Goal: Check status: Check status

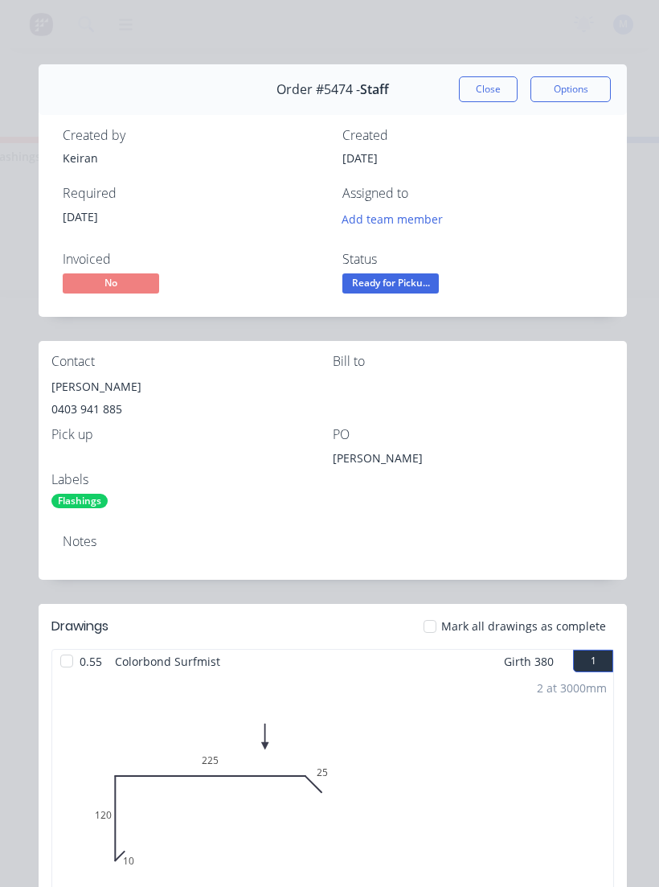
click at [493, 92] on button "Close" at bounding box center [488, 89] width 59 height 26
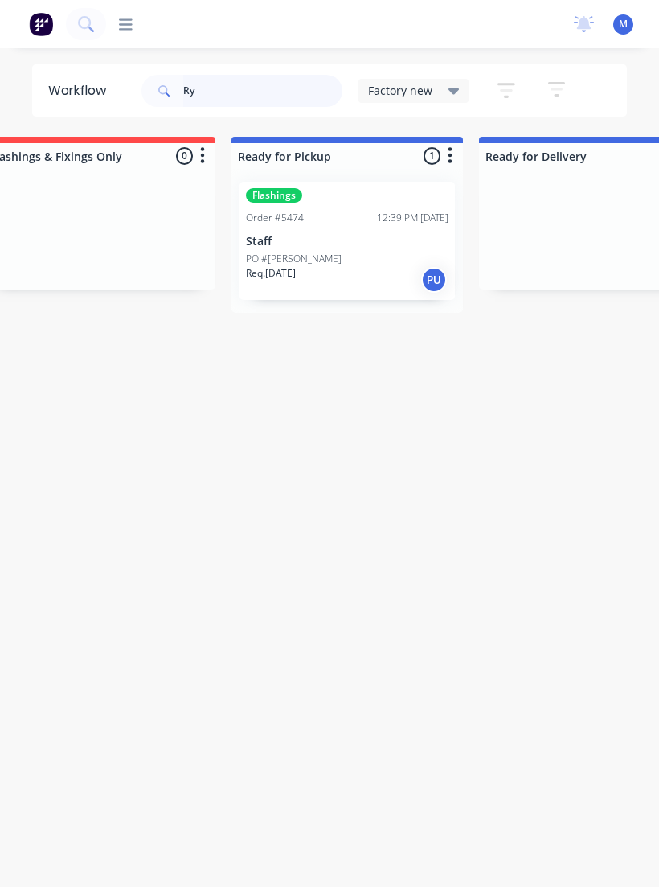
type input "R"
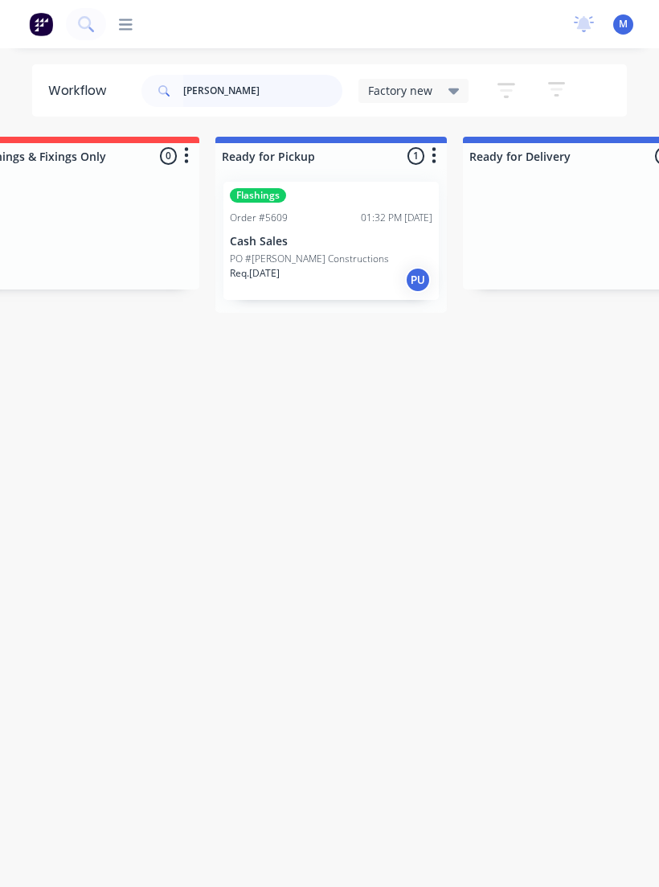
scroll to position [0, 318]
click at [296, 254] on p "PO #[PERSON_NAME] Constructions" at bounding box center [306, 259] width 159 height 14
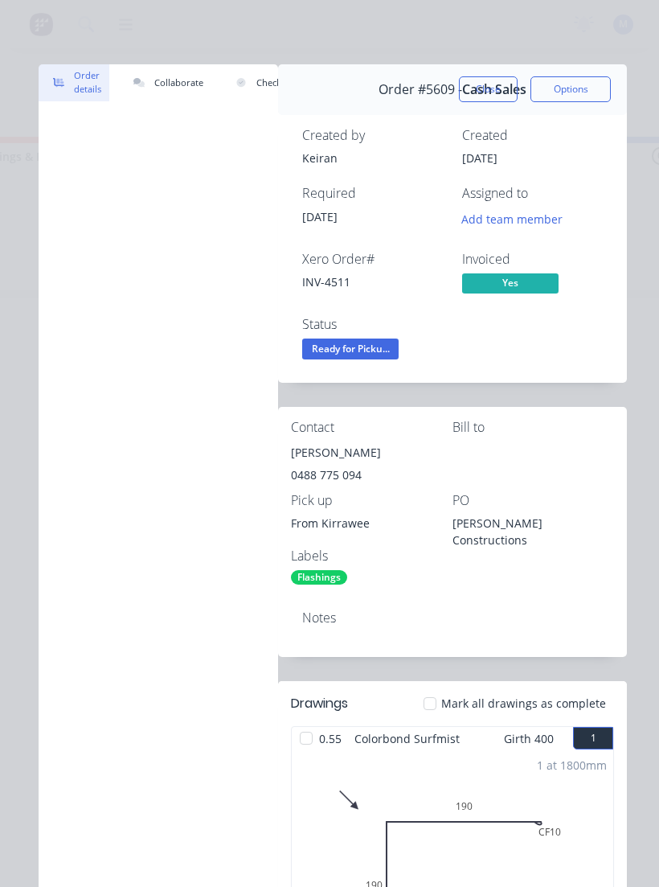
scroll to position [0, 0]
click at [497, 88] on button "Close" at bounding box center [488, 89] width 59 height 26
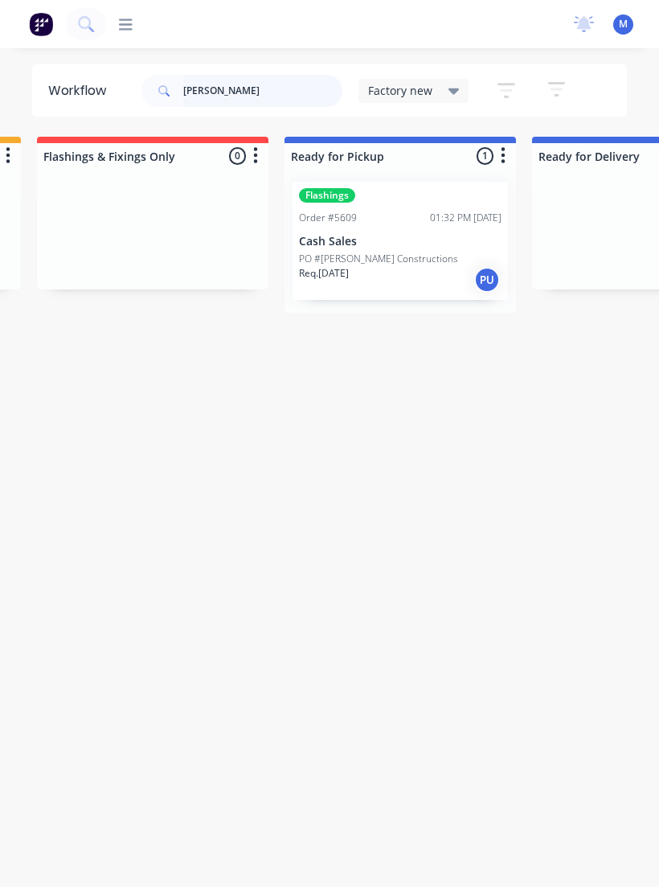
scroll to position [0, 244]
click at [370, 269] on div "Req. [DATE] PU" at bounding box center [401, 279] width 203 height 27
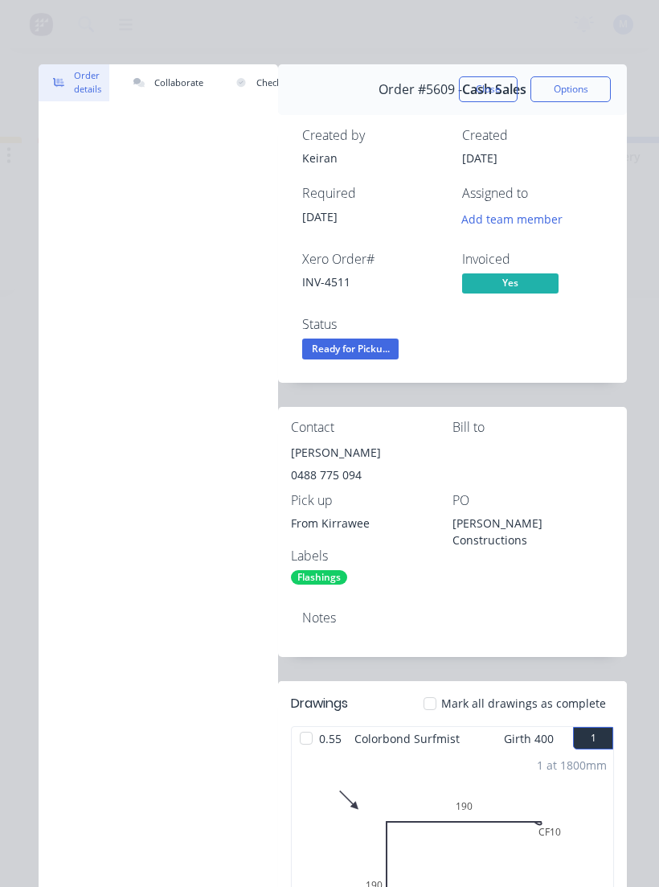
scroll to position [0, 0]
click at [504, 99] on button "Close" at bounding box center [488, 89] width 59 height 26
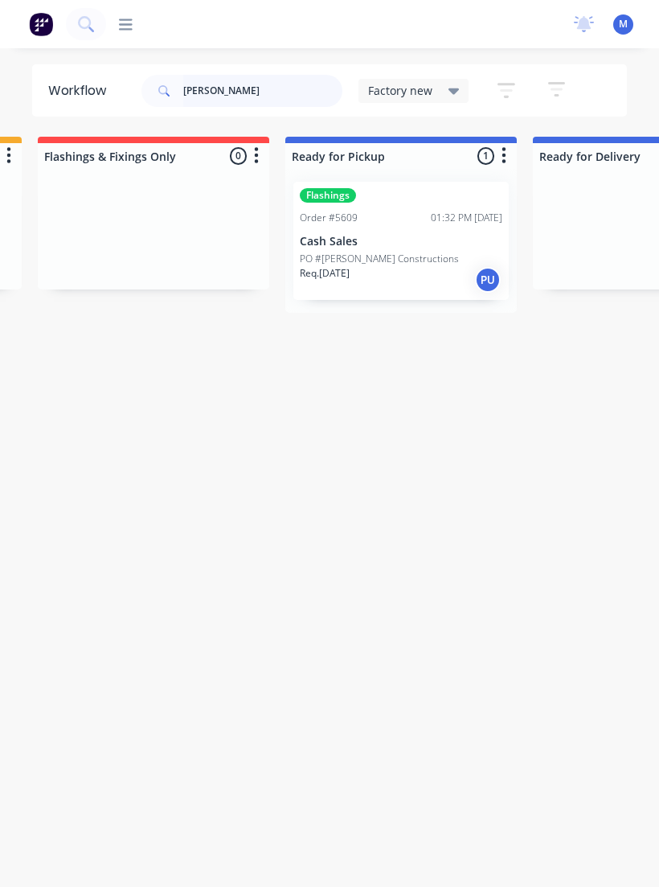
click at [273, 88] on input "[PERSON_NAME]" at bounding box center [262, 91] width 159 height 32
type input "C"
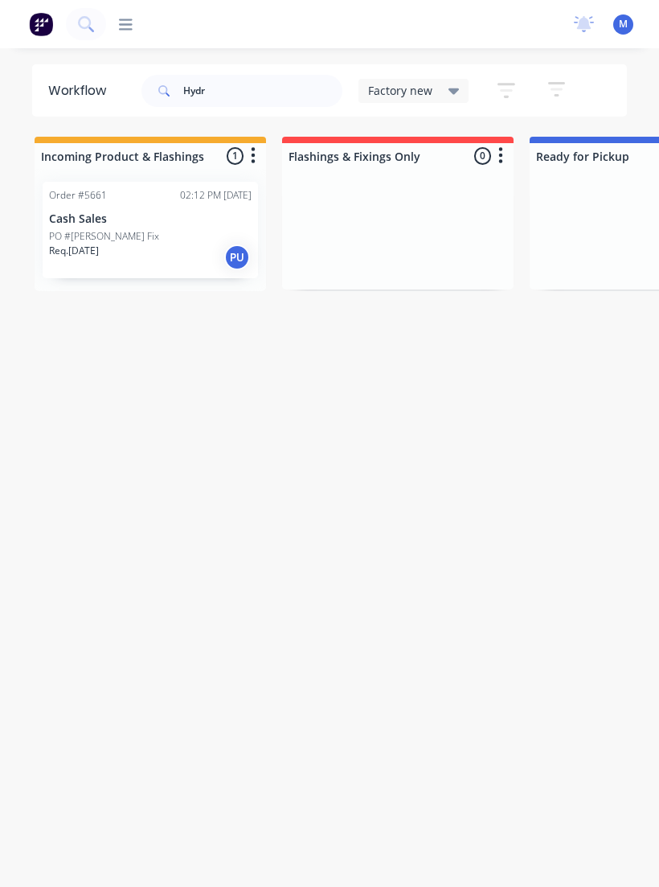
click at [153, 244] on div "Req. [DATE] PU" at bounding box center [150, 257] width 203 height 27
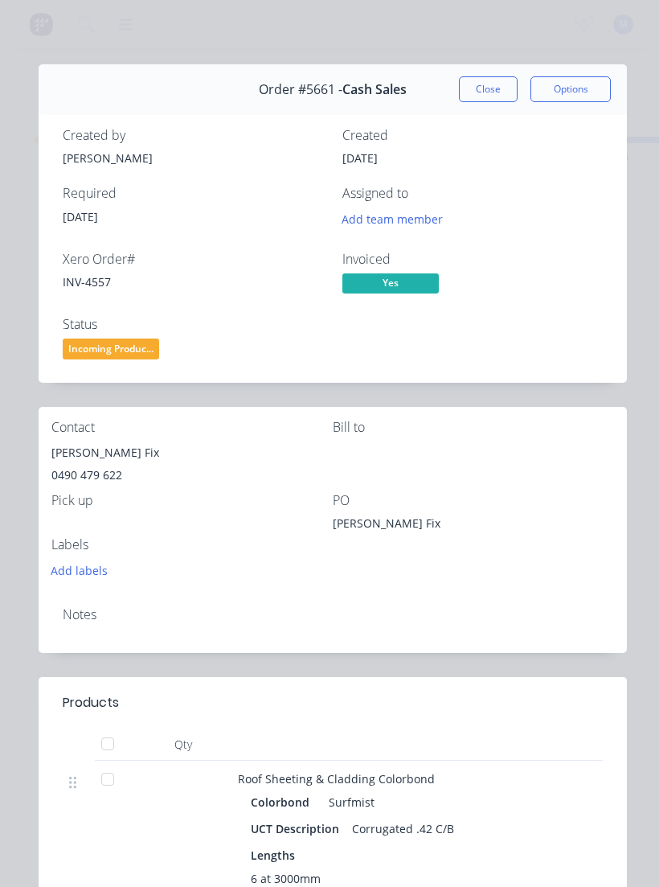
click at [114, 342] on span "Incoming Produc..." at bounding box center [111, 348] width 96 height 20
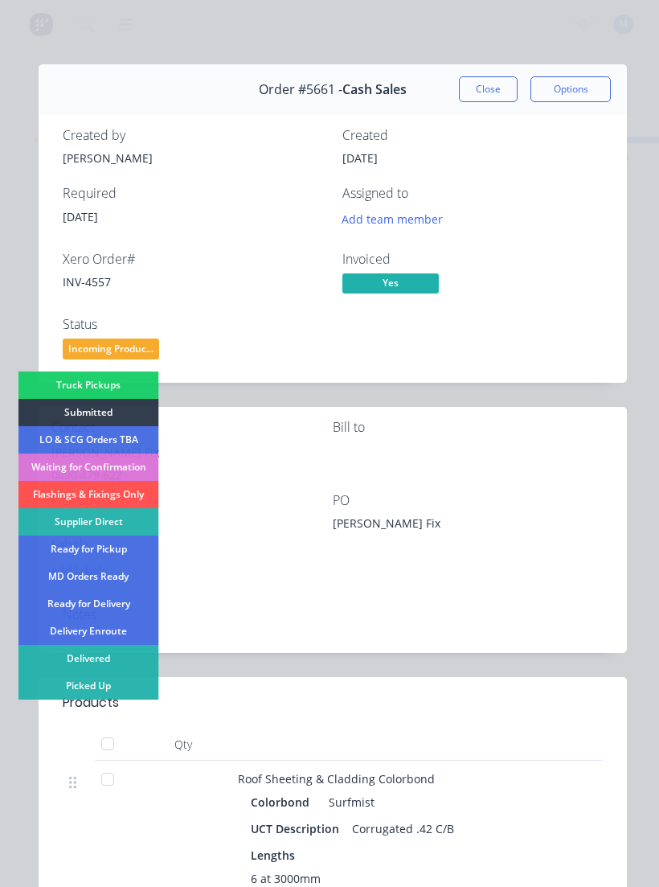
click at [118, 596] on div "Picked Up" at bounding box center [88, 685] width 141 height 27
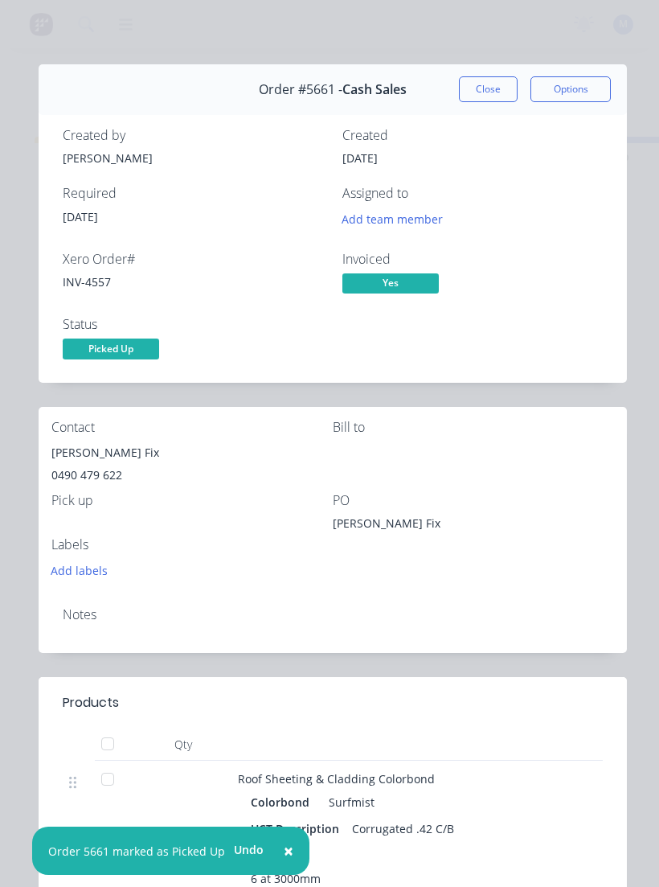
click at [475, 101] on button "Close" at bounding box center [488, 89] width 59 height 26
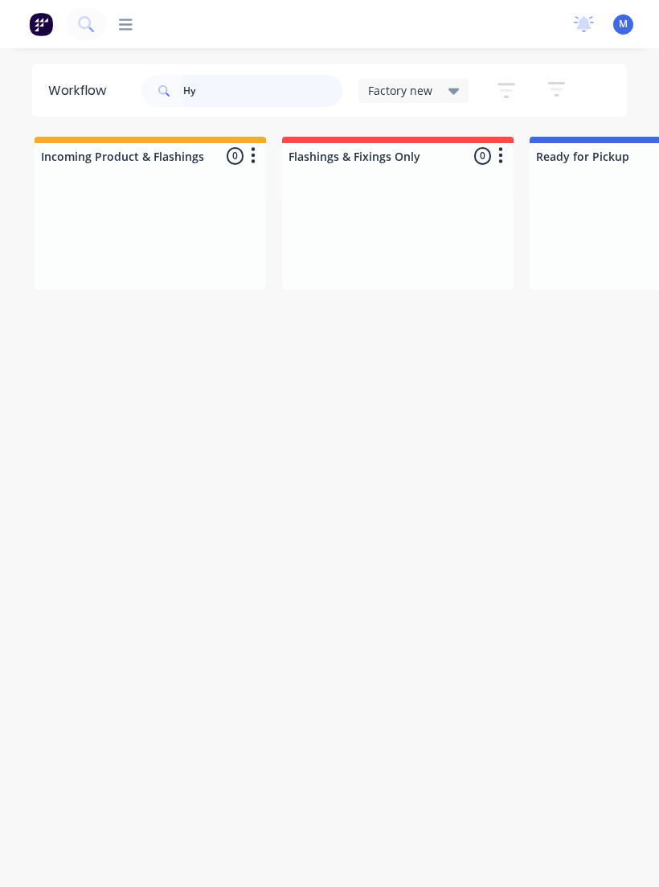
type input "H"
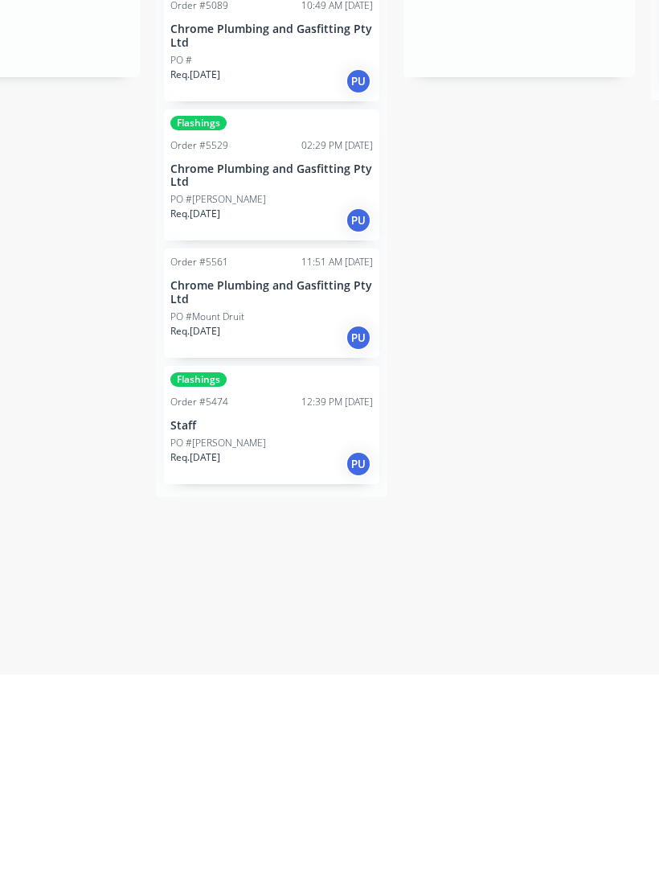
scroll to position [27, 0]
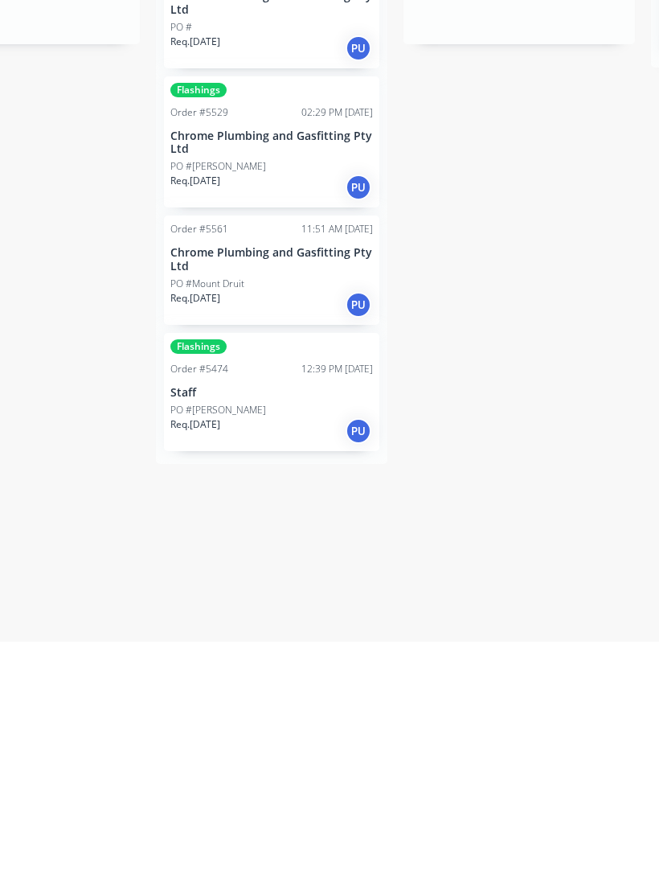
type input "[PERSON_NAME]"
click at [249, 596] on div "PO #[PERSON_NAME]" at bounding box center [271, 655] width 203 height 14
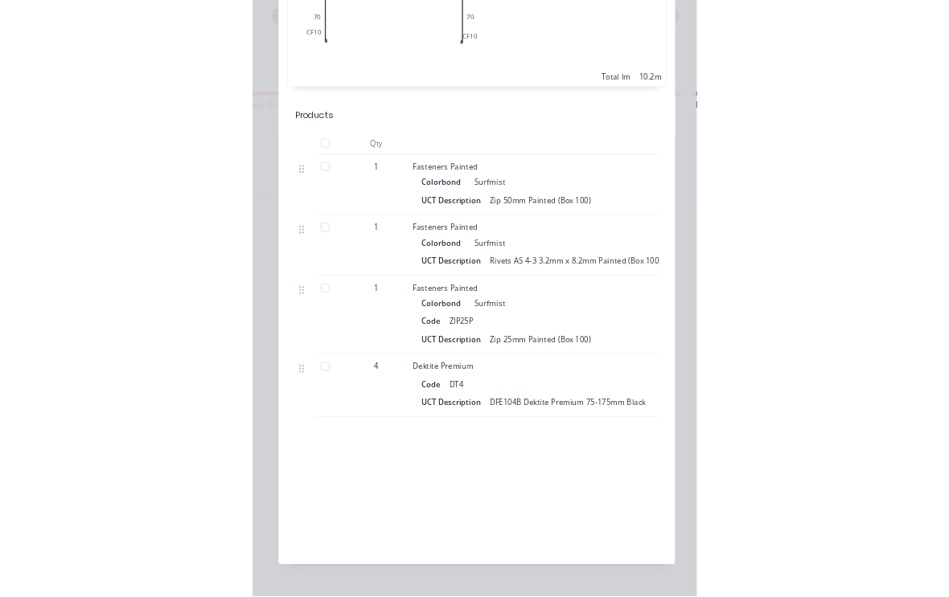
scroll to position [5938, 0]
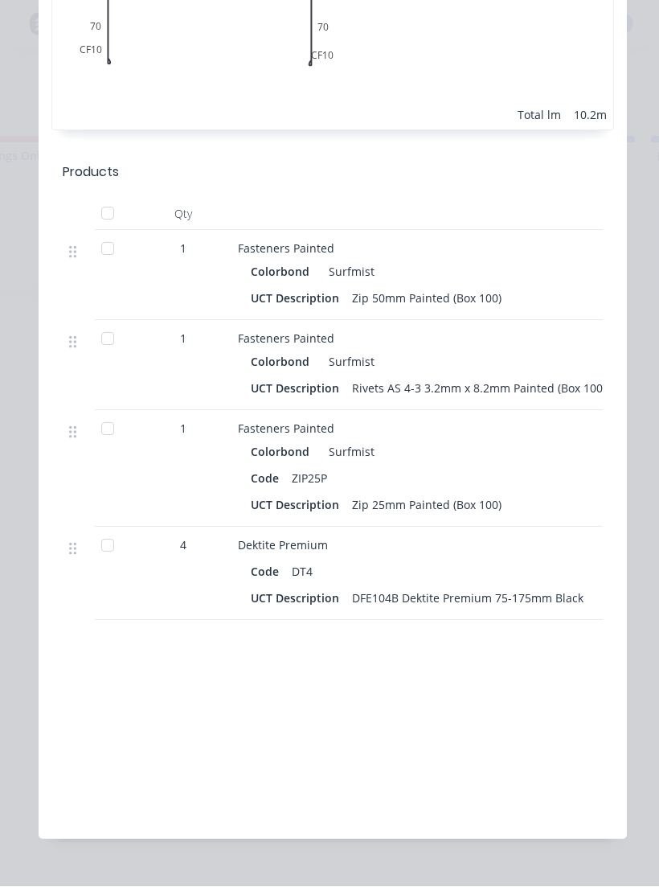
click at [100, 248] on div at bounding box center [108, 249] width 32 height 32
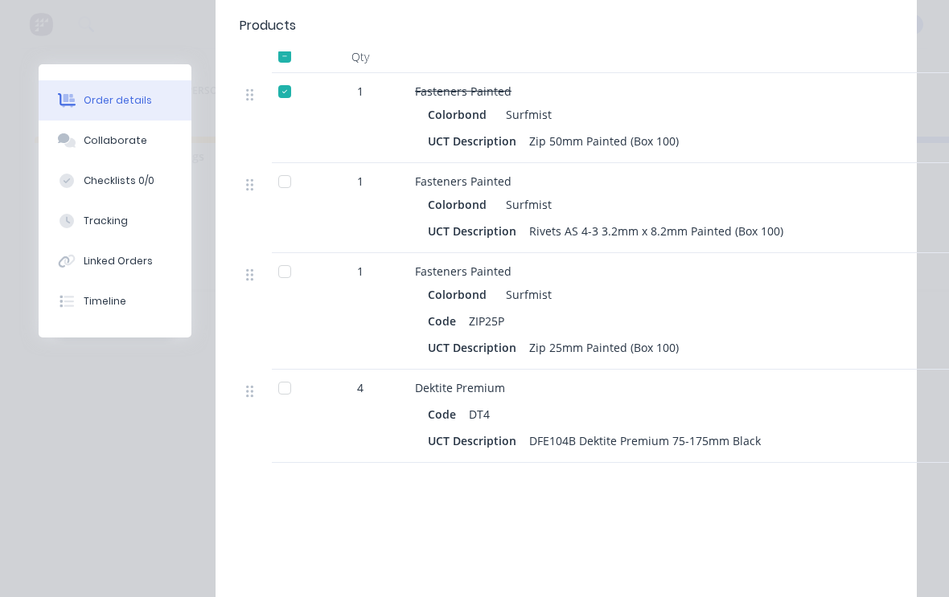
scroll to position [5989, 0]
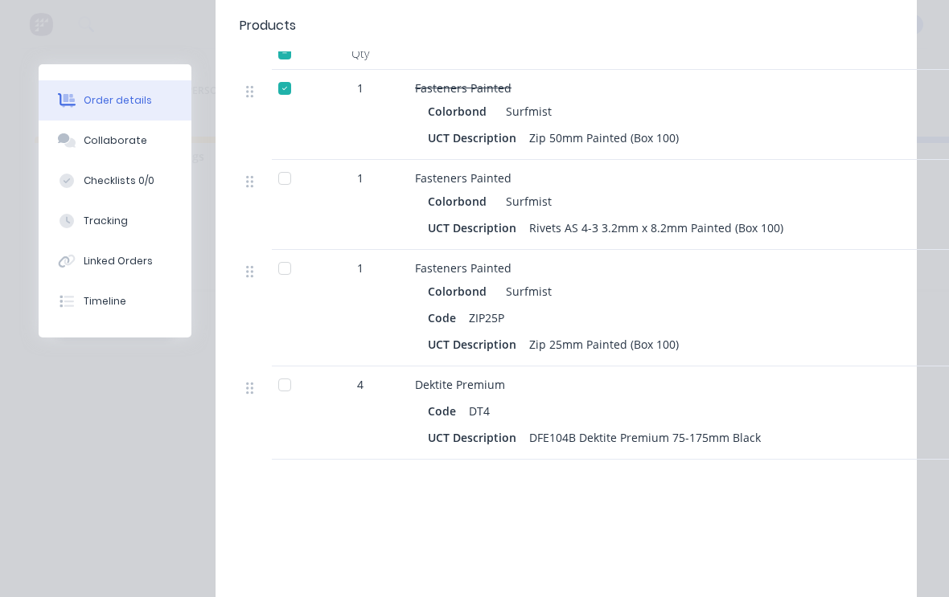
click at [942, 330] on div "Colorbond Surfmist Code ZIP25P UCT Description Zip 25mm Painted (Box 100)" at bounding box center [730, 318] width 630 height 76
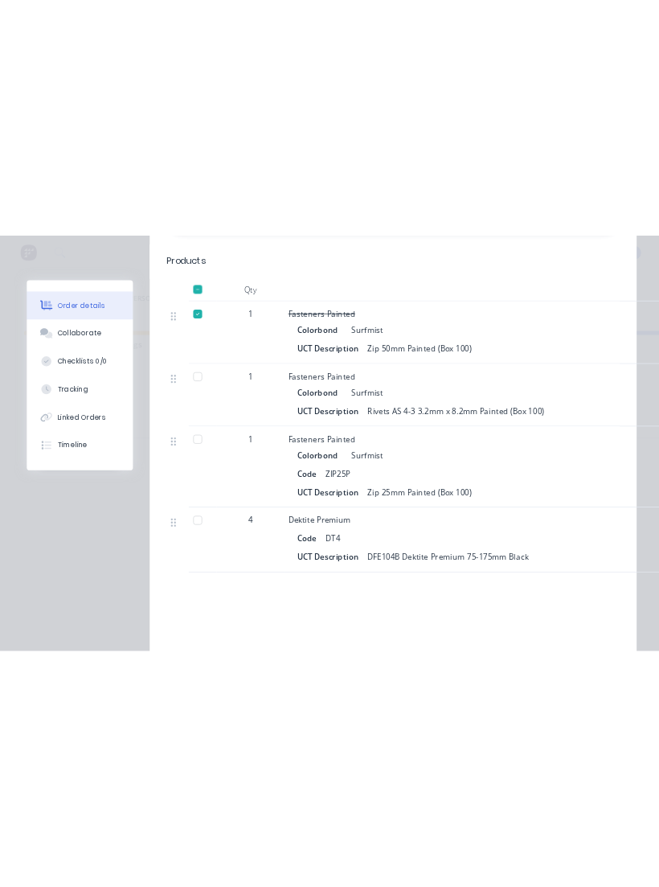
scroll to position [5938, 0]
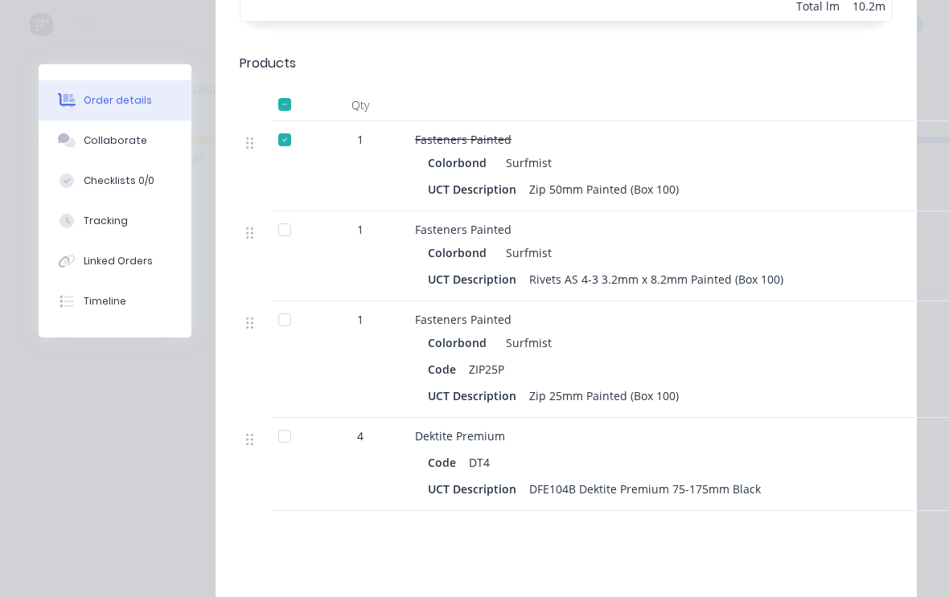
click at [279, 318] on div at bounding box center [285, 320] width 32 height 32
click at [286, 233] on div at bounding box center [285, 230] width 32 height 32
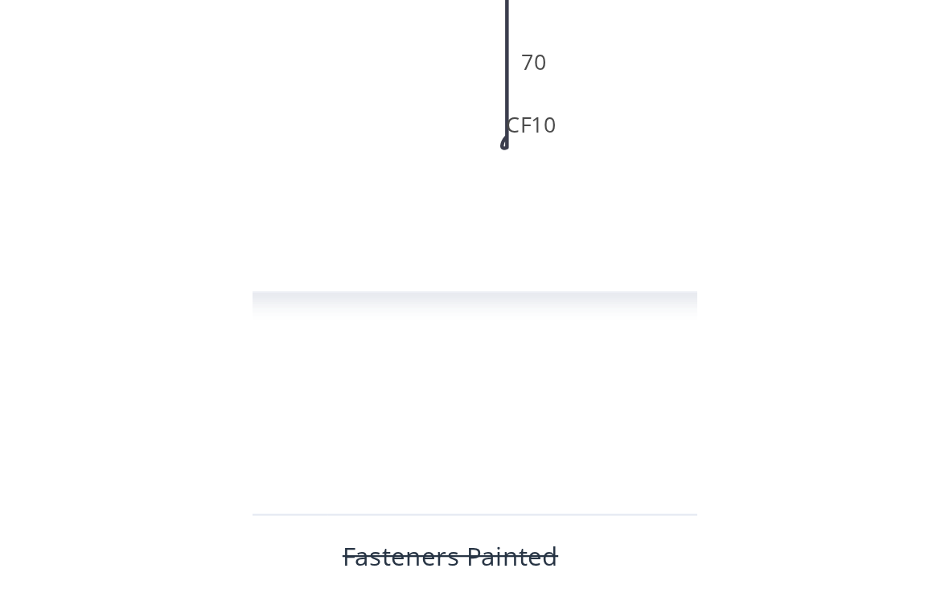
scroll to position [0, 10]
